Goal: Information Seeking & Learning: Understand process/instructions

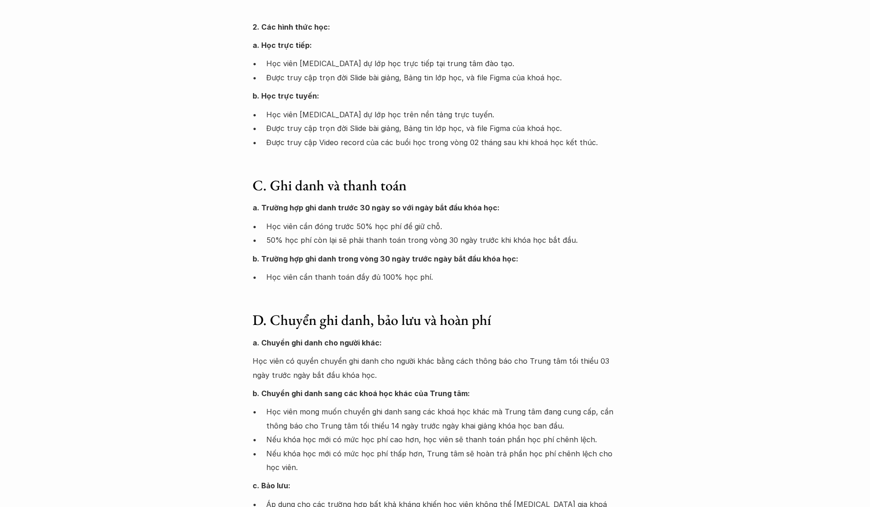
scroll to position [548, 0]
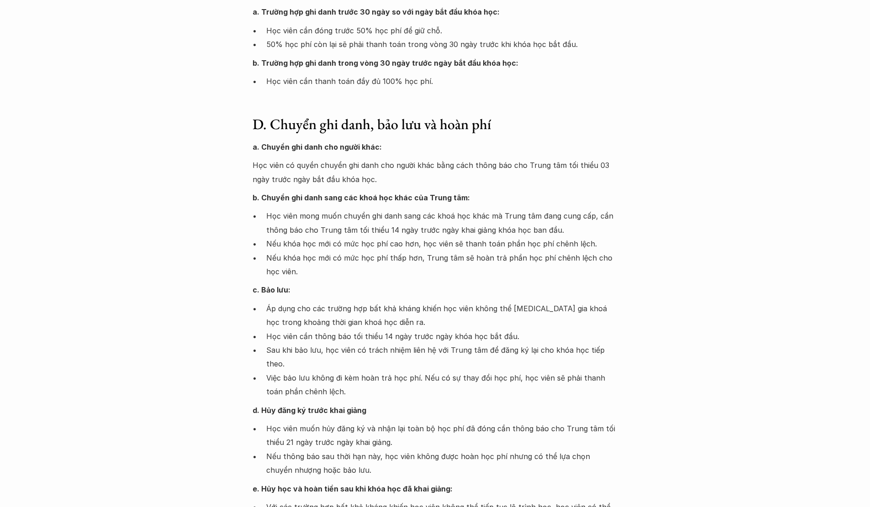
click at [284, 163] on p "Học viên có quyền chuyển ghi danh cho người khác bằng cách thông báo cho Trung …" at bounding box center [434, 172] width 365 height 28
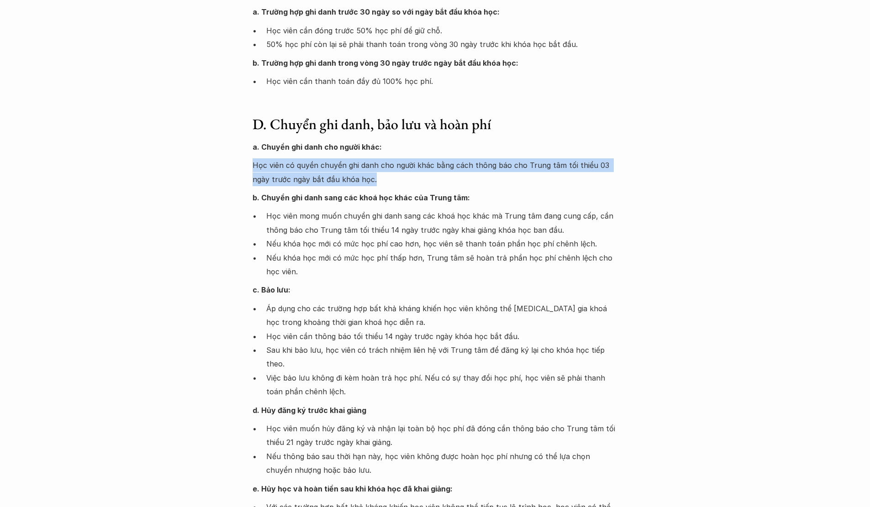
click at [284, 163] on p "Học viên có quyền chuyển ghi danh cho người khác bằng cách thông báo cho Trung …" at bounding box center [434, 172] width 365 height 28
click at [357, 168] on p "Học viên có quyền chuyển ghi danh cho người khác bằng cách thông báo cho Trung …" at bounding box center [434, 172] width 365 height 28
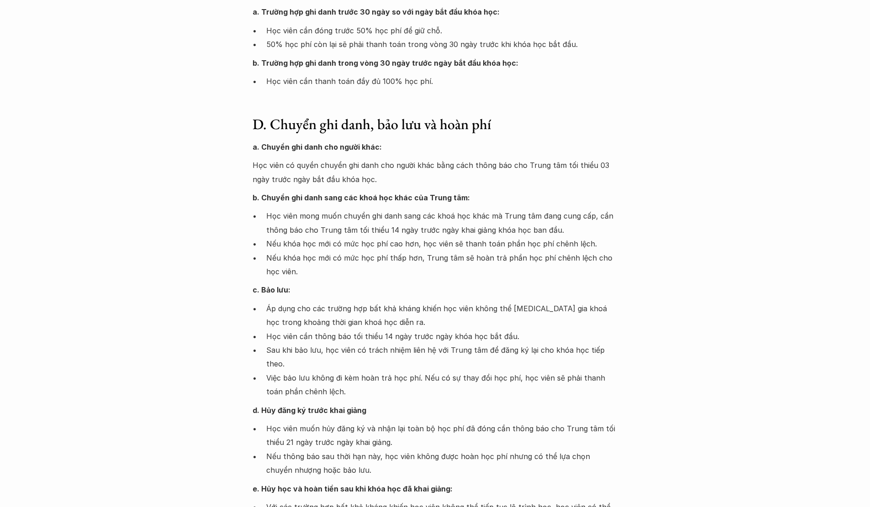
click at [321, 210] on p "Học viên mong muốn chuyển ghi danh sang các khoá học khác mà Trung tâm đang cun…" at bounding box center [442, 223] width 352 height 28
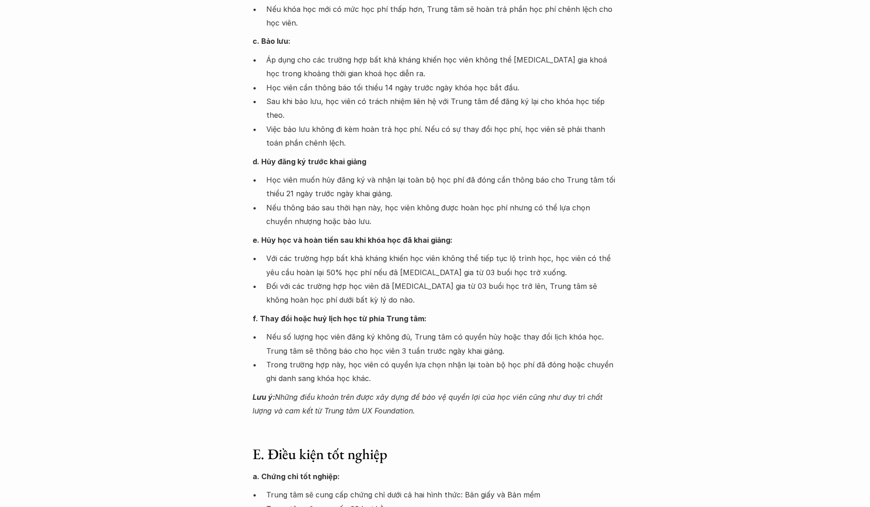
scroll to position [822, 0]
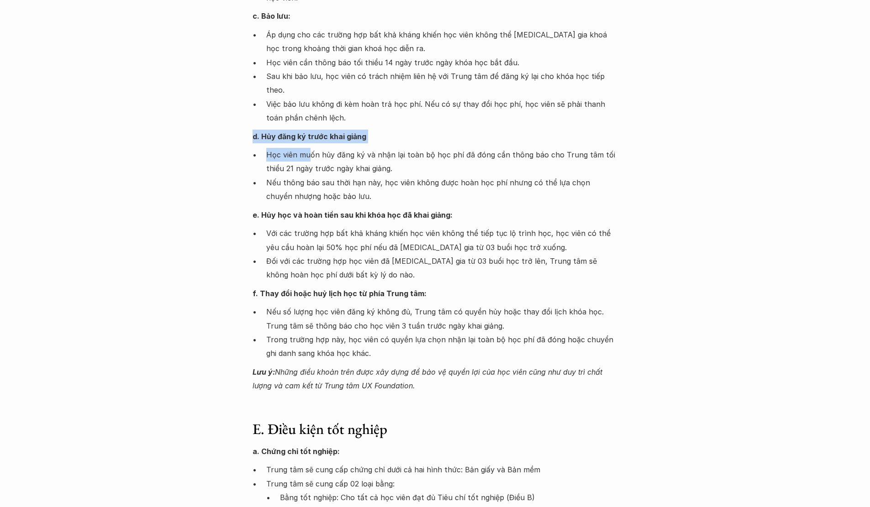
drag, startPoint x: 336, startPoint y: 137, endPoint x: 457, endPoint y: 104, distance: 125.6
click at [457, 104] on div "a. Chuyển ghi danh cho người khác: Học viên có quyền chuyển ghi danh cho người …" at bounding box center [434, 129] width 365 height 527
click at [422, 148] on p "Học viên muốn hủy đăng ký và nhận lại toàn bộ học phí đã đóng cần thông báo cho…" at bounding box center [442, 162] width 352 height 28
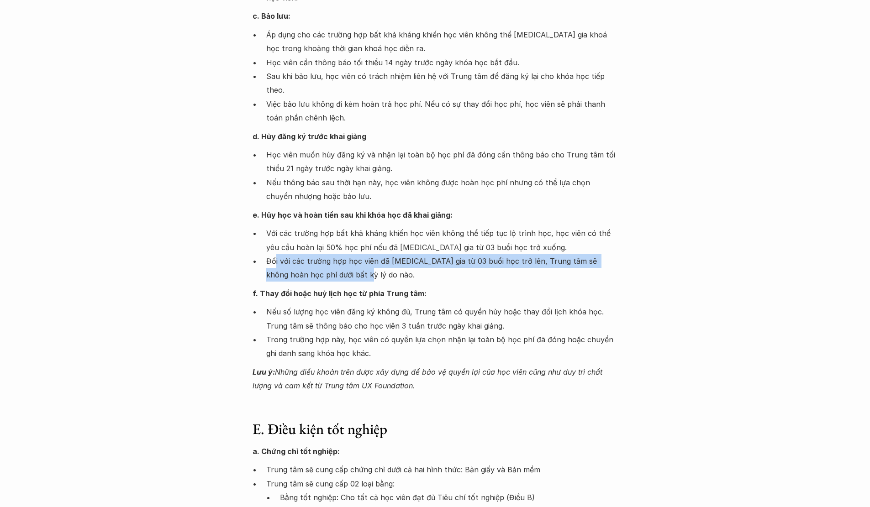
drag, startPoint x: 317, startPoint y: 262, endPoint x: 335, endPoint y: 268, distance: 19.2
click at [335, 268] on p "Đối với các trường hợp học viên đã [MEDICAL_DATA] gia từ 03 buổi học trở lên, T…" at bounding box center [442, 268] width 352 height 28
click at [336, 267] on p "Đối với các trường hợp học viên đã [MEDICAL_DATA] gia từ 03 buổi học trở lên, T…" at bounding box center [442, 268] width 352 height 28
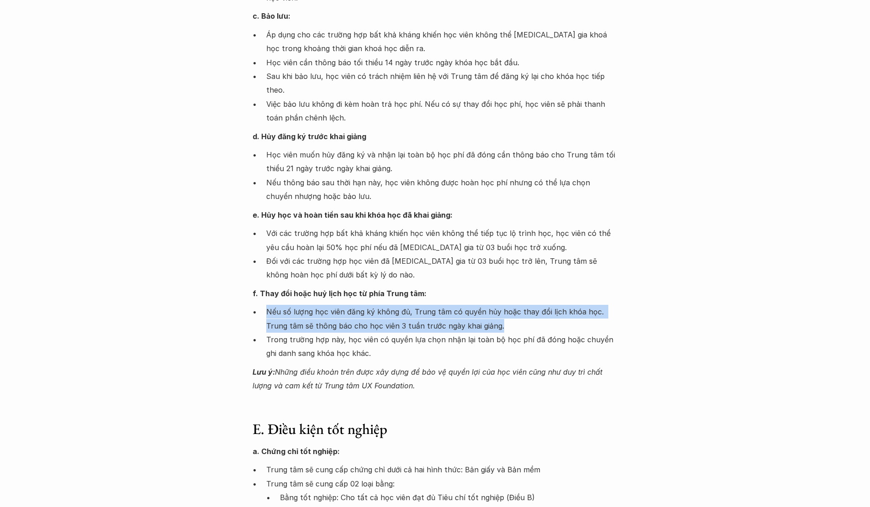
drag, startPoint x: 259, startPoint y: 300, endPoint x: 502, endPoint y: 309, distance: 242.6
click at [502, 309] on ul "Nếu số lượng học viên đăng ký không đủ, Trung tâm có quyền hủy hoặc thay đổi lị…" at bounding box center [434, 333] width 365 height 56
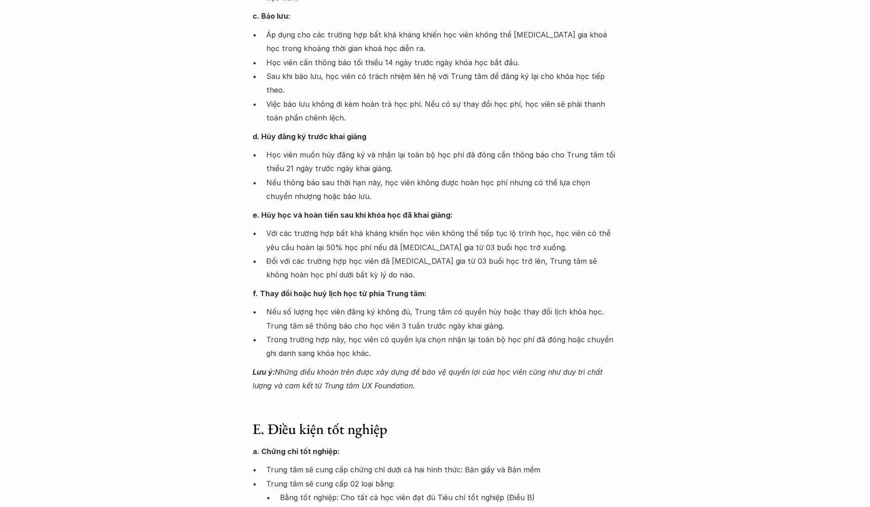
click at [430, 333] on p "Trong trường hợp này, học viên có quyền lựa chọn nhận lại toàn bộ học phí đã đó…" at bounding box center [442, 347] width 352 height 28
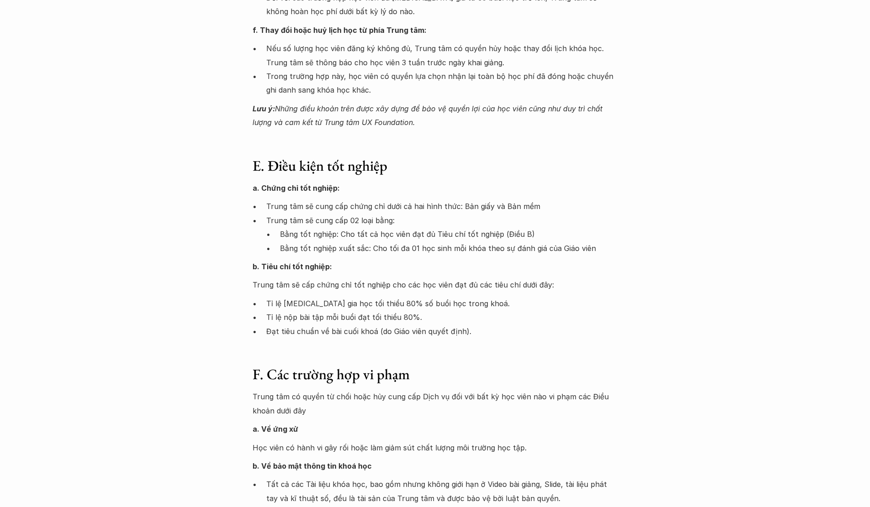
scroll to position [1096, 0]
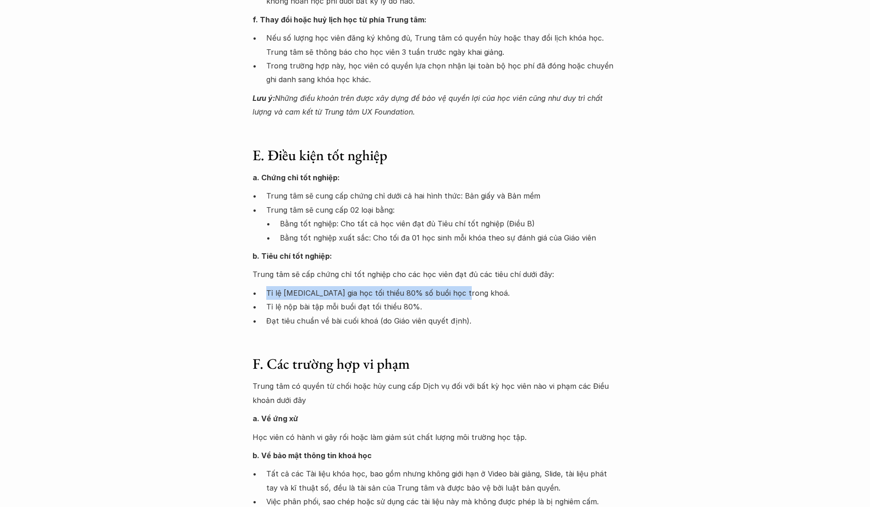
drag, startPoint x: 259, startPoint y: 282, endPoint x: 461, endPoint y: 279, distance: 202.3
click at [461, 286] on ul "Tỉ lệ [MEDICAL_DATA] gia học tối thiểu 80% số buổi học trong khoá. Tỉ lệ nộp bà…" at bounding box center [434, 307] width 365 height 42
